Goal: Complete application form: Complete application form

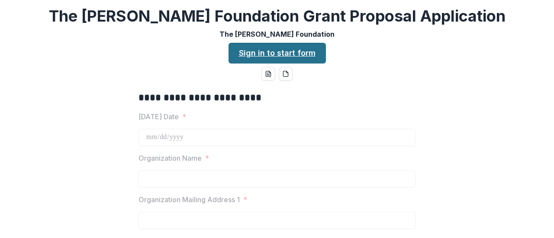
click at [244, 53] on link "Sign in to start form" at bounding box center [276, 53] width 97 height 21
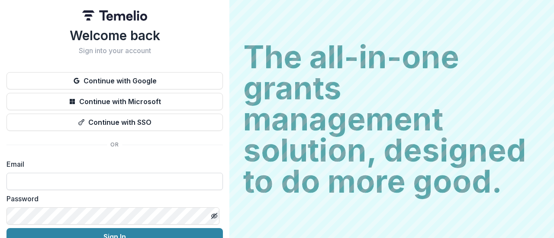
click at [65, 184] on input at bounding box center [114, 181] width 216 height 17
type input "**********"
click at [6, 228] on button "Sign In" at bounding box center [114, 236] width 216 height 17
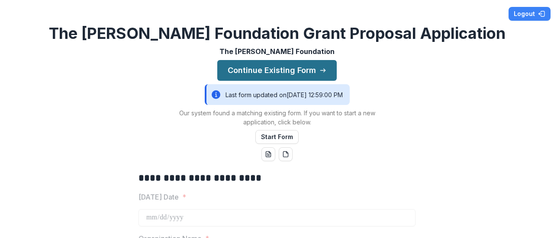
click at [304, 69] on button "Continue Existing Form" at bounding box center [276, 70] width 119 height 21
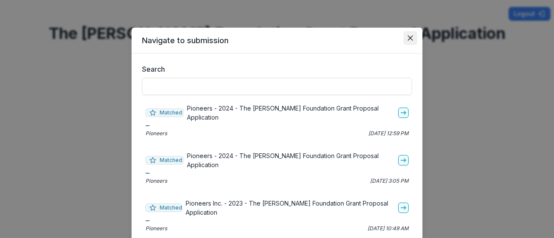
click at [408, 37] on icon "Close" at bounding box center [410, 37] width 5 height 5
